Goal: Find specific page/section: Find specific page/section

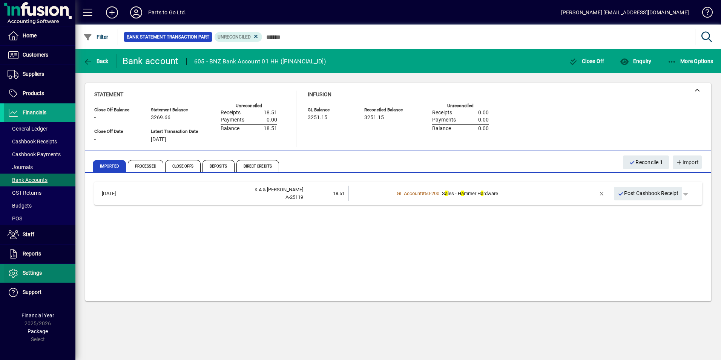
click at [31, 274] on span "Settings" at bounding box center [32, 273] width 19 height 6
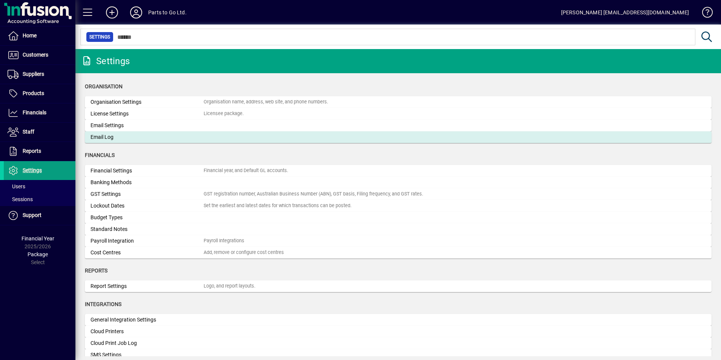
click at [104, 137] on div "Email Log" at bounding box center [147, 137] width 113 height 8
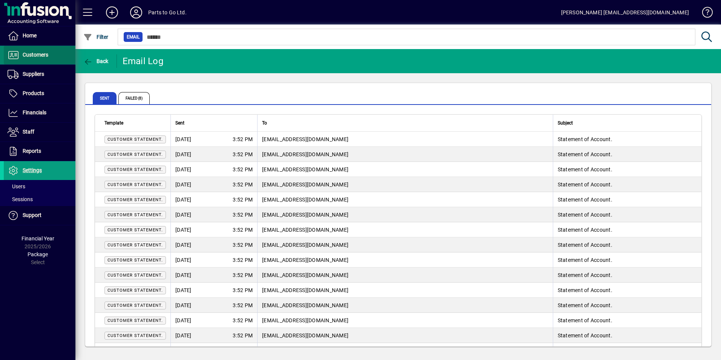
click at [34, 55] on span "Customers" at bounding box center [36, 55] width 26 height 6
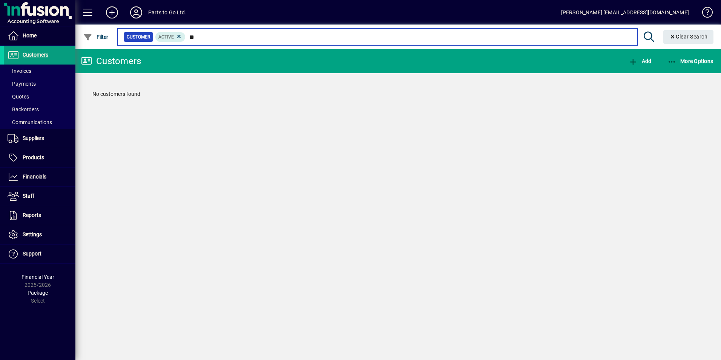
type input "*"
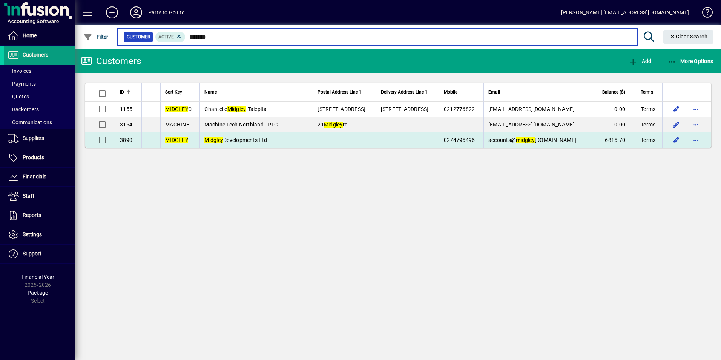
type input "*******"
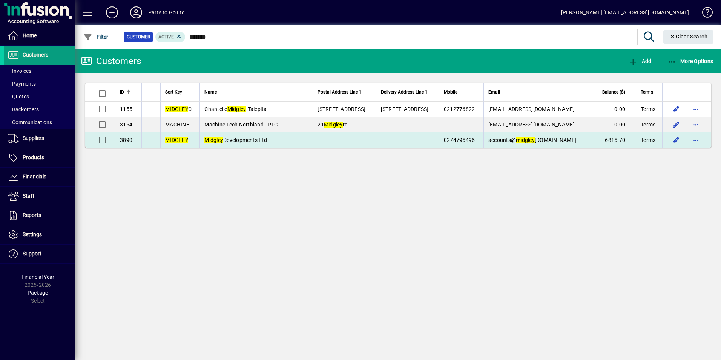
click at [226, 141] on span "Midgley Developments Ltd" at bounding box center [235, 140] width 63 height 6
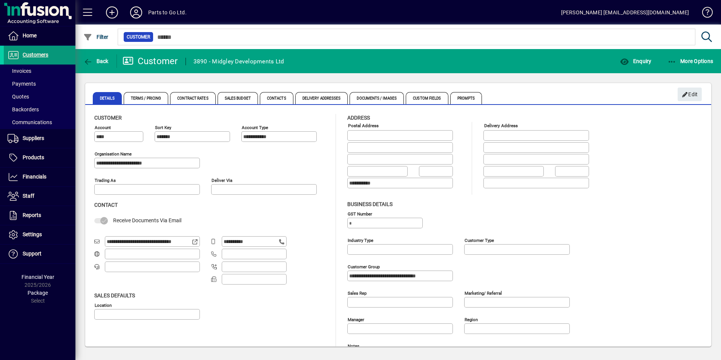
click at [28, 55] on span "Customers" at bounding box center [36, 55] width 26 height 6
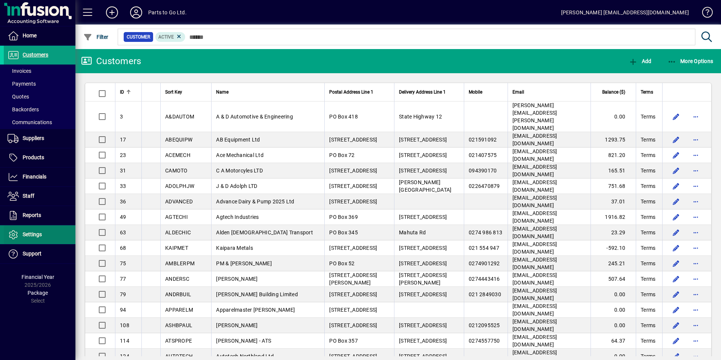
click at [28, 233] on span "Settings" at bounding box center [32, 234] width 19 height 6
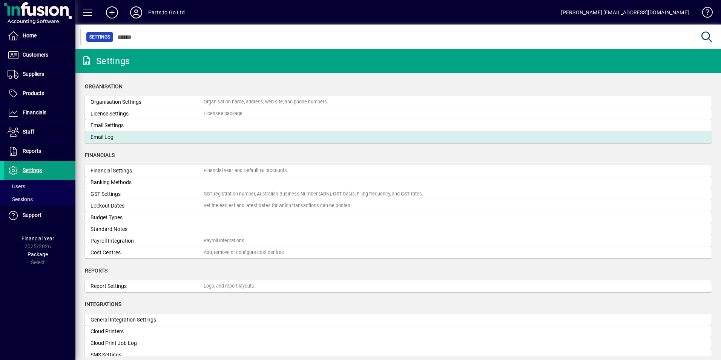
click at [98, 138] on div "Email Log" at bounding box center [147, 137] width 113 height 8
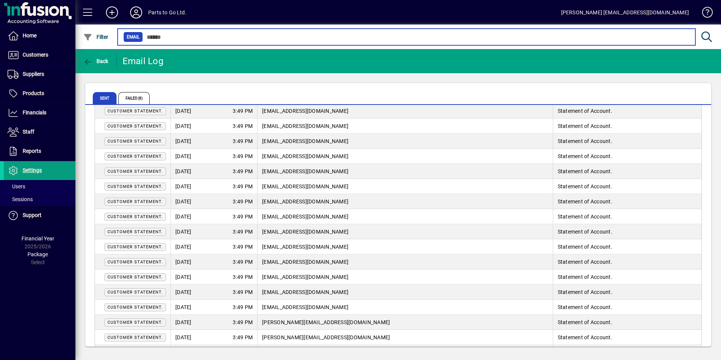
scroll to position [1325, 0]
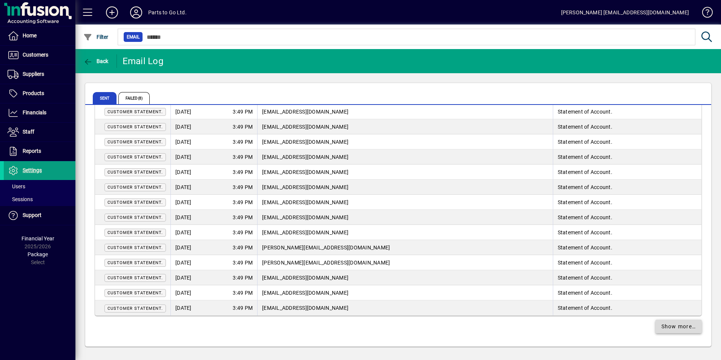
click at [669, 330] on span at bounding box center [679, 326] width 47 height 18
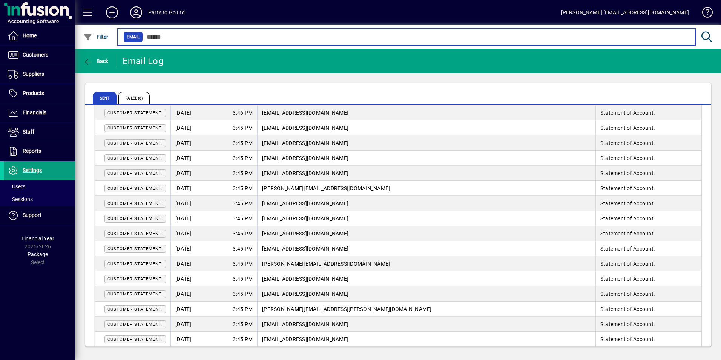
scroll to position [2834, 0]
